Goal: Information Seeking & Learning: Learn about a topic

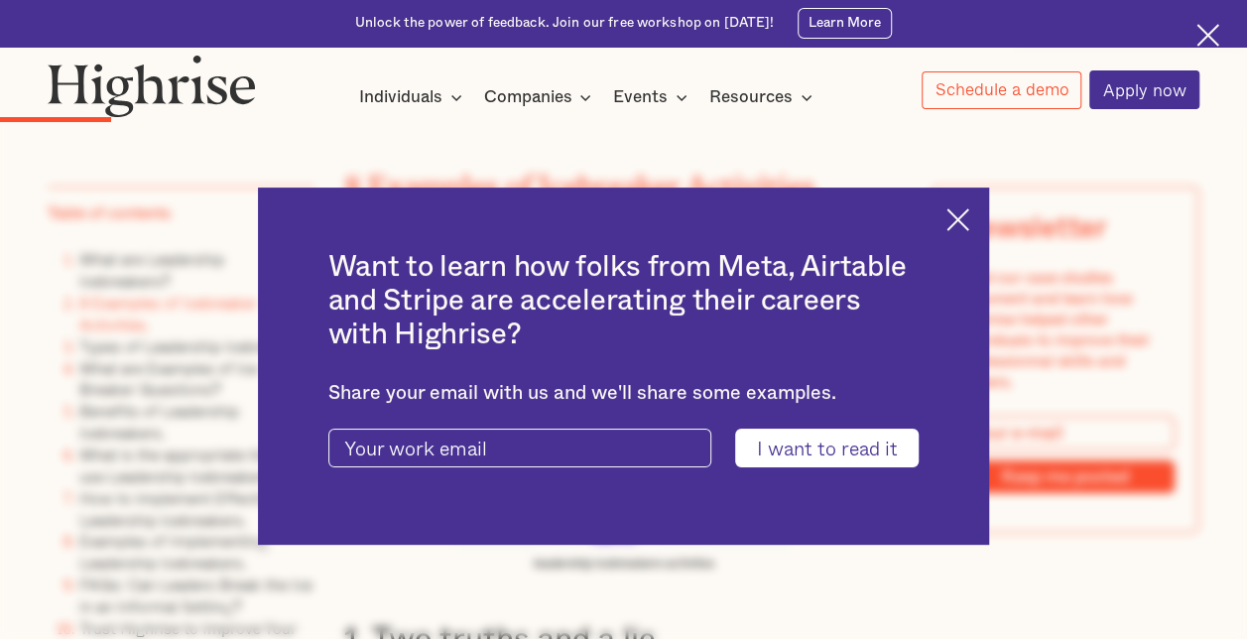
scroll to position [3372, 0]
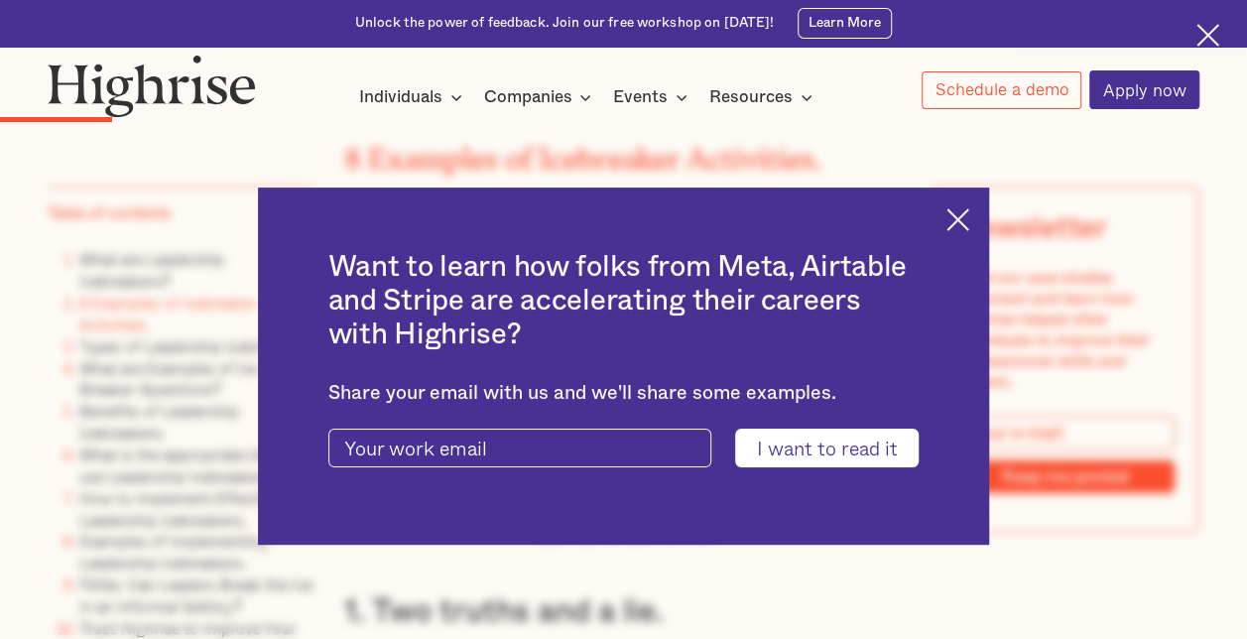
click at [985, 220] on div "Want to learn how folks from Meta, Airtable and Stripe are accelerating their c…" at bounding box center [623, 365] width 731 height 357
click at [961, 220] on img at bounding box center [957, 219] width 23 height 23
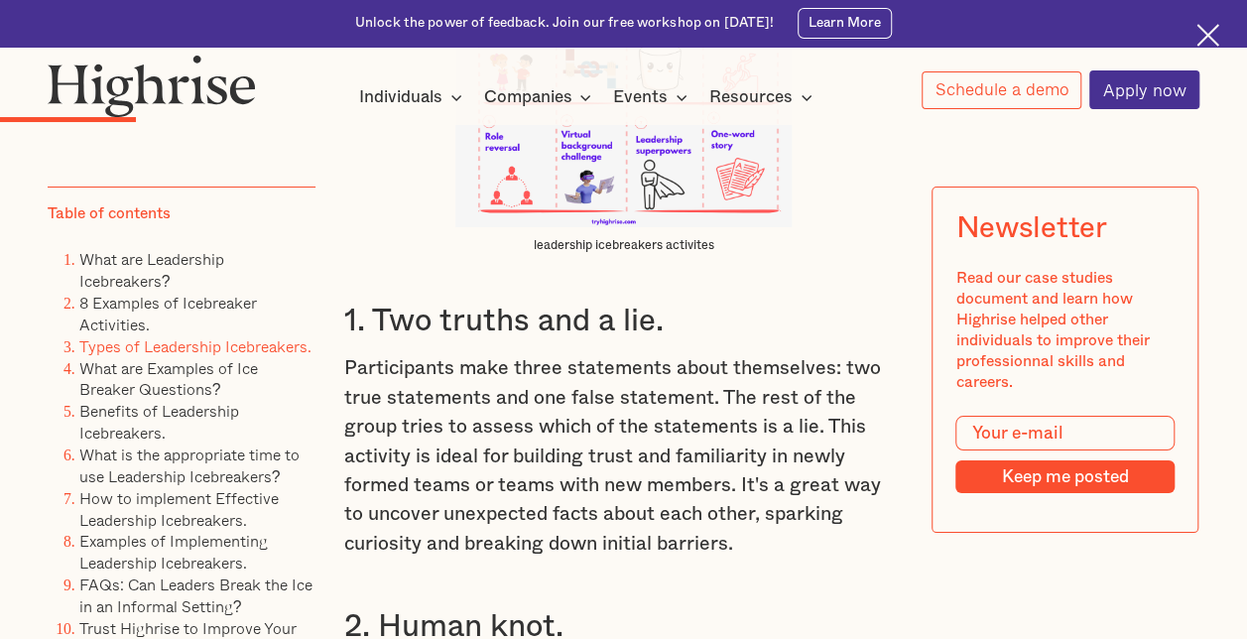
scroll to position [3571, 0]
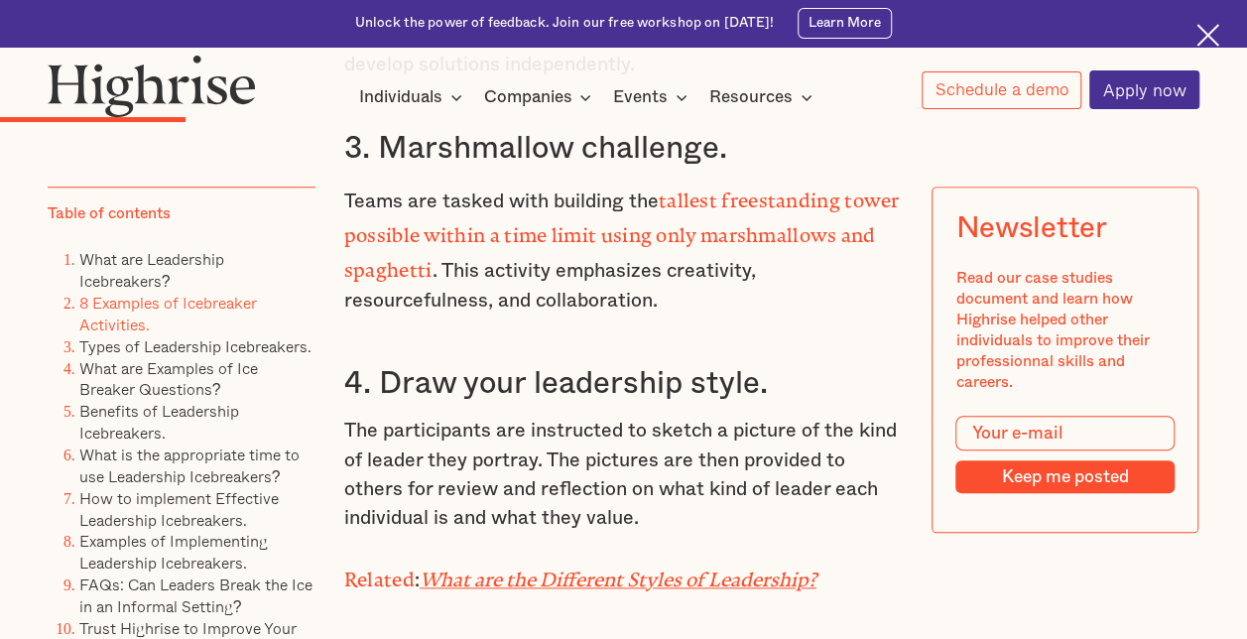
scroll to position [4463, 0]
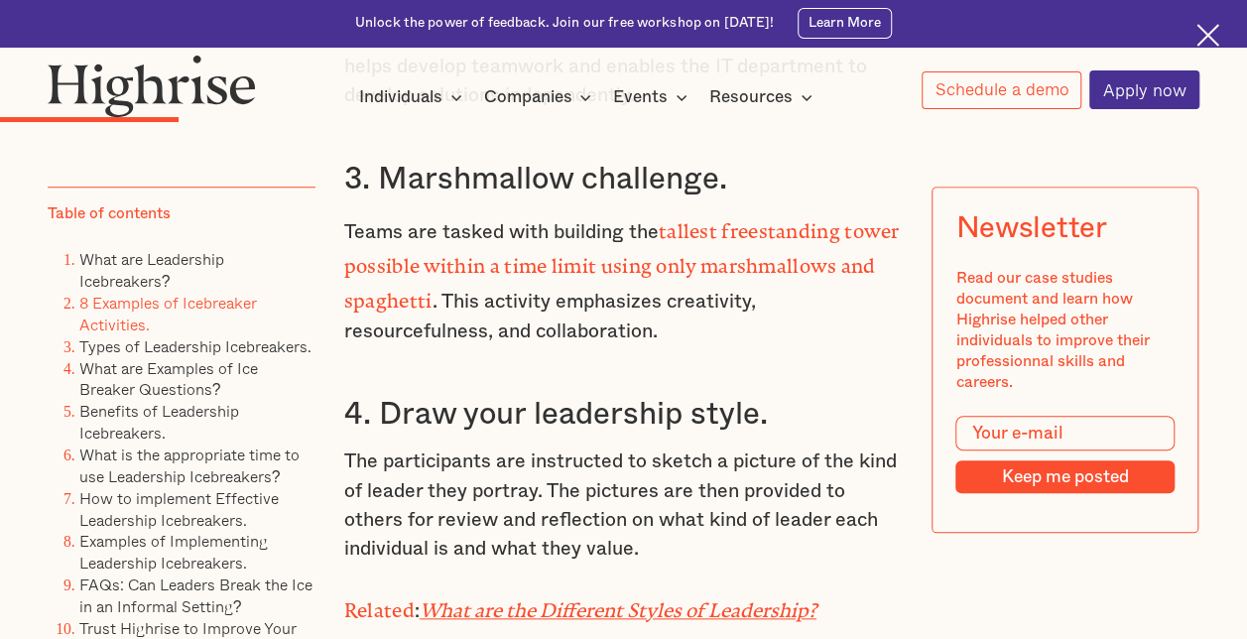
click at [759, 220] on strong "tallest freestanding tower possible within a time limit using only marshmallows…" at bounding box center [621, 261] width 555 height 83
